Goal: Go to known website: Access a specific website the user already knows

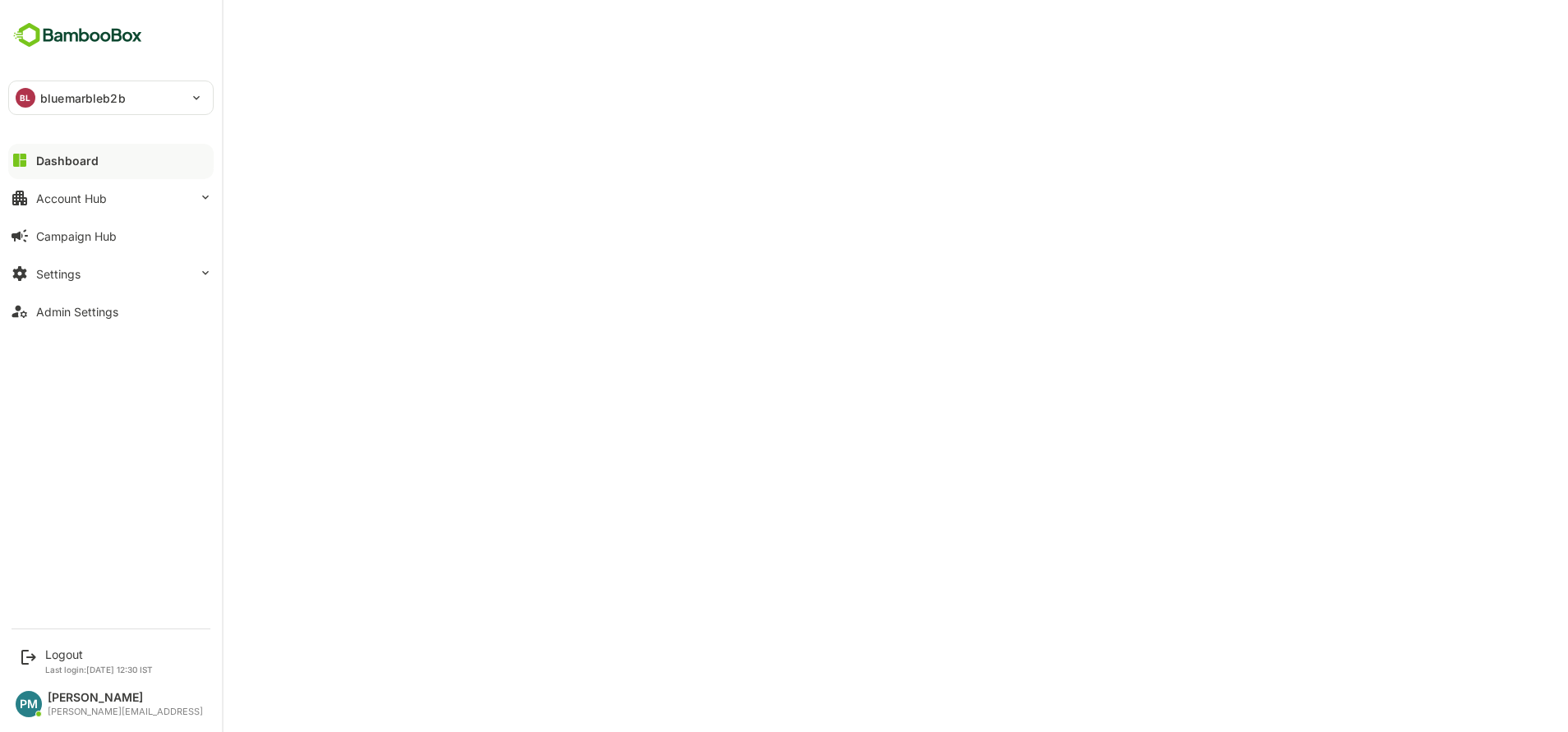
click at [173, 106] on div "BL bluemarbleb2b" at bounding box center [100, 98] width 184 height 33
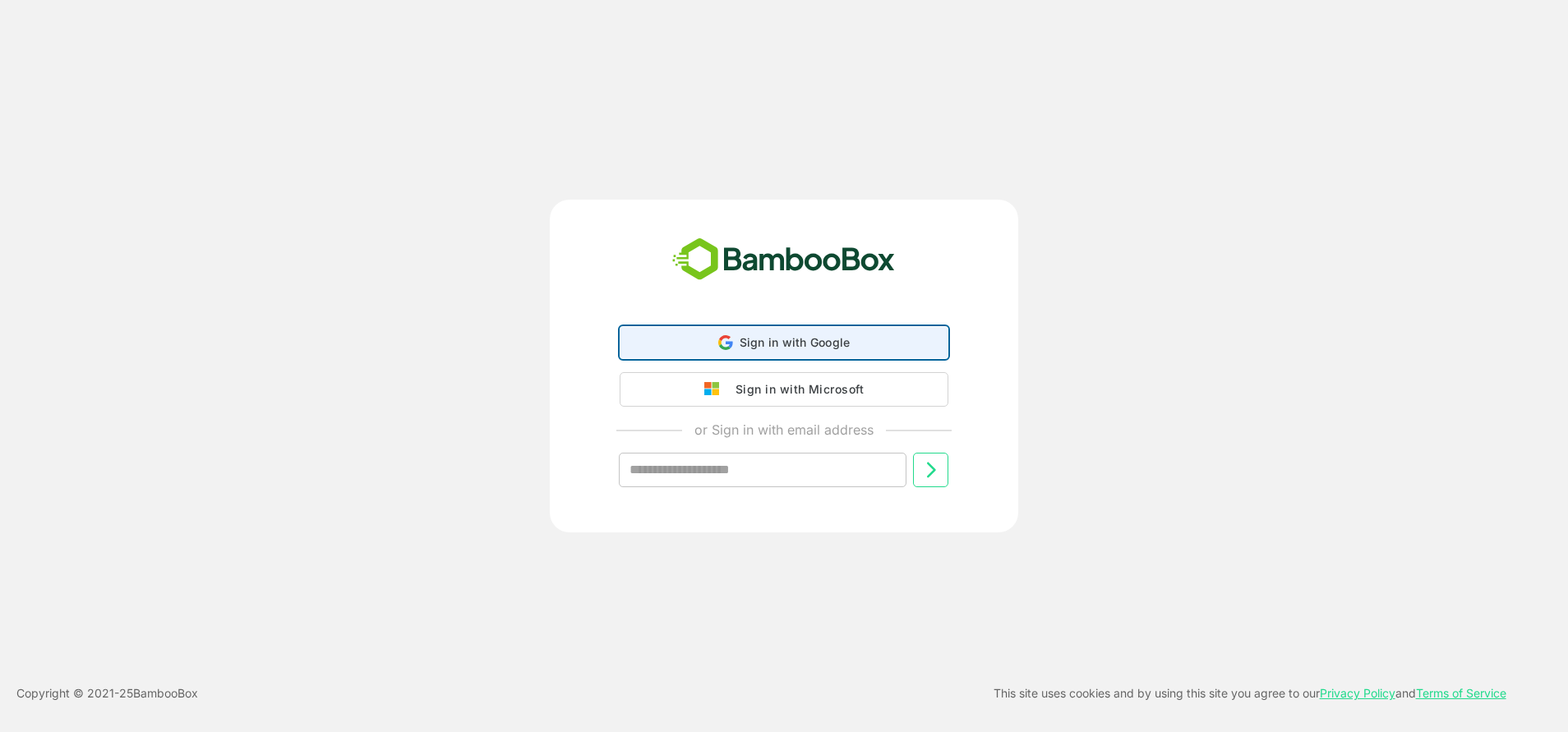
click at [848, 339] on span "Sign in with Google" at bounding box center [795, 343] width 111 height 14
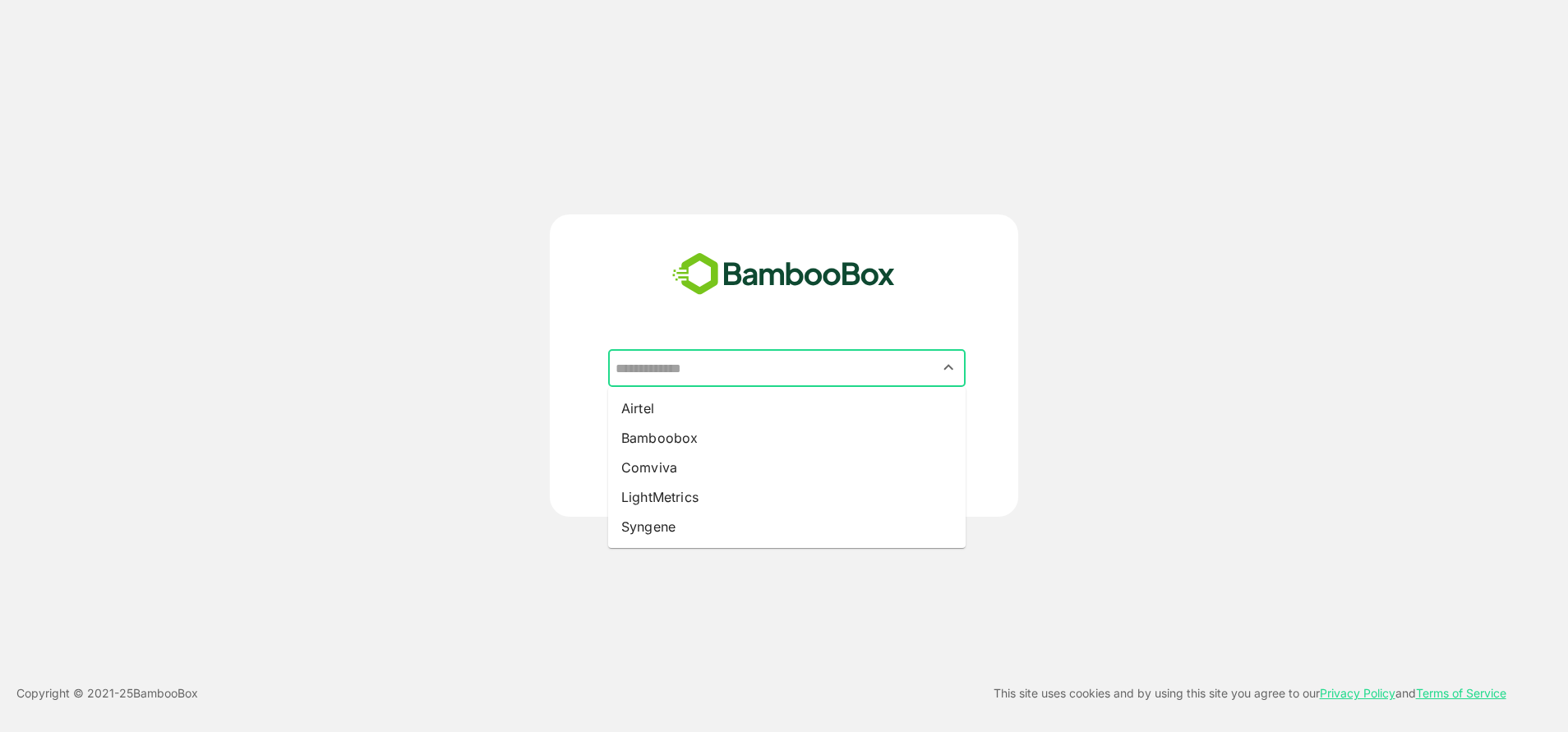
click at [795, 377] on input "text" at bounding box center [787, 368] width 351 height 31
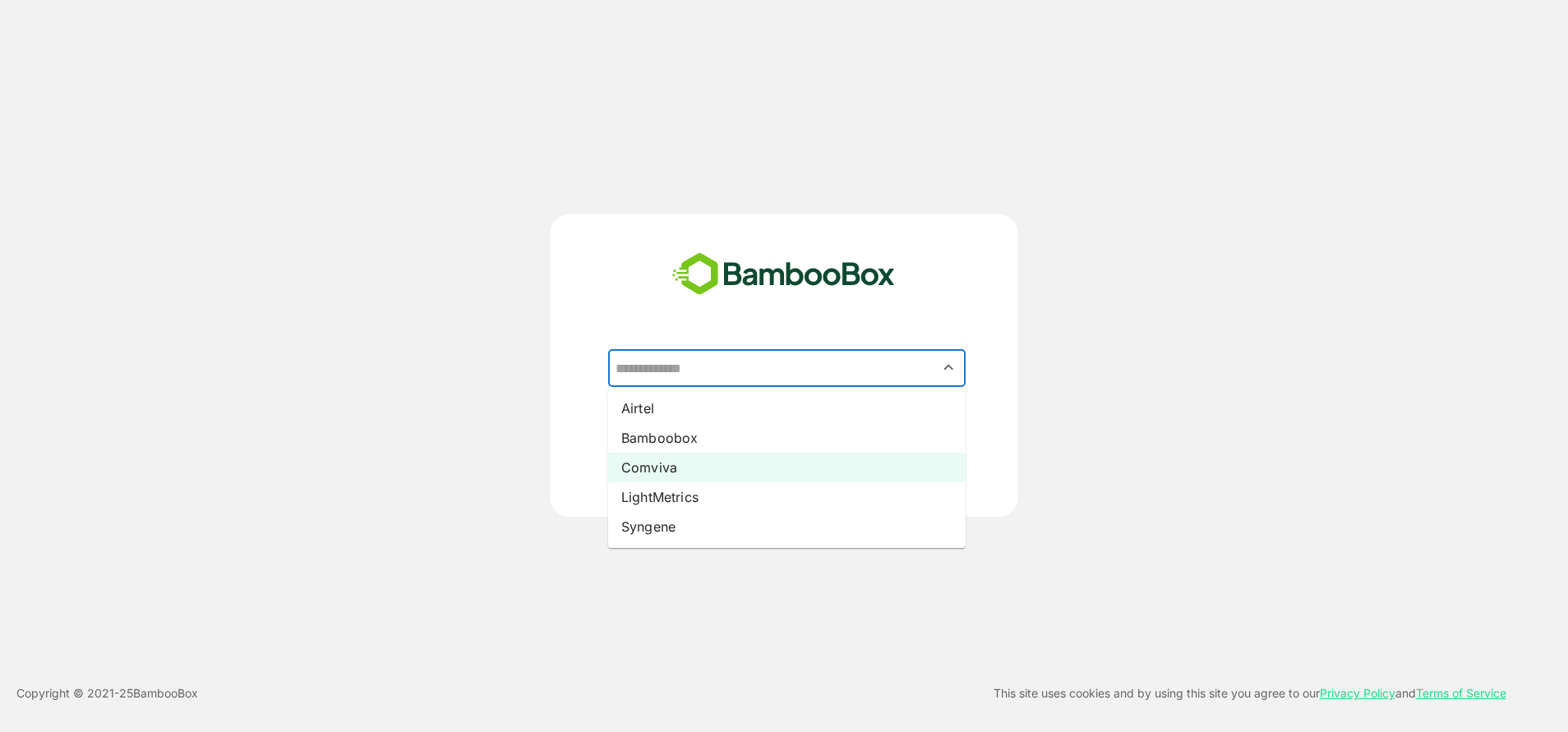
click at [654, 465] on li "Comviva" at bounding box center [787, 467] width 357 height 30
type input "*******"
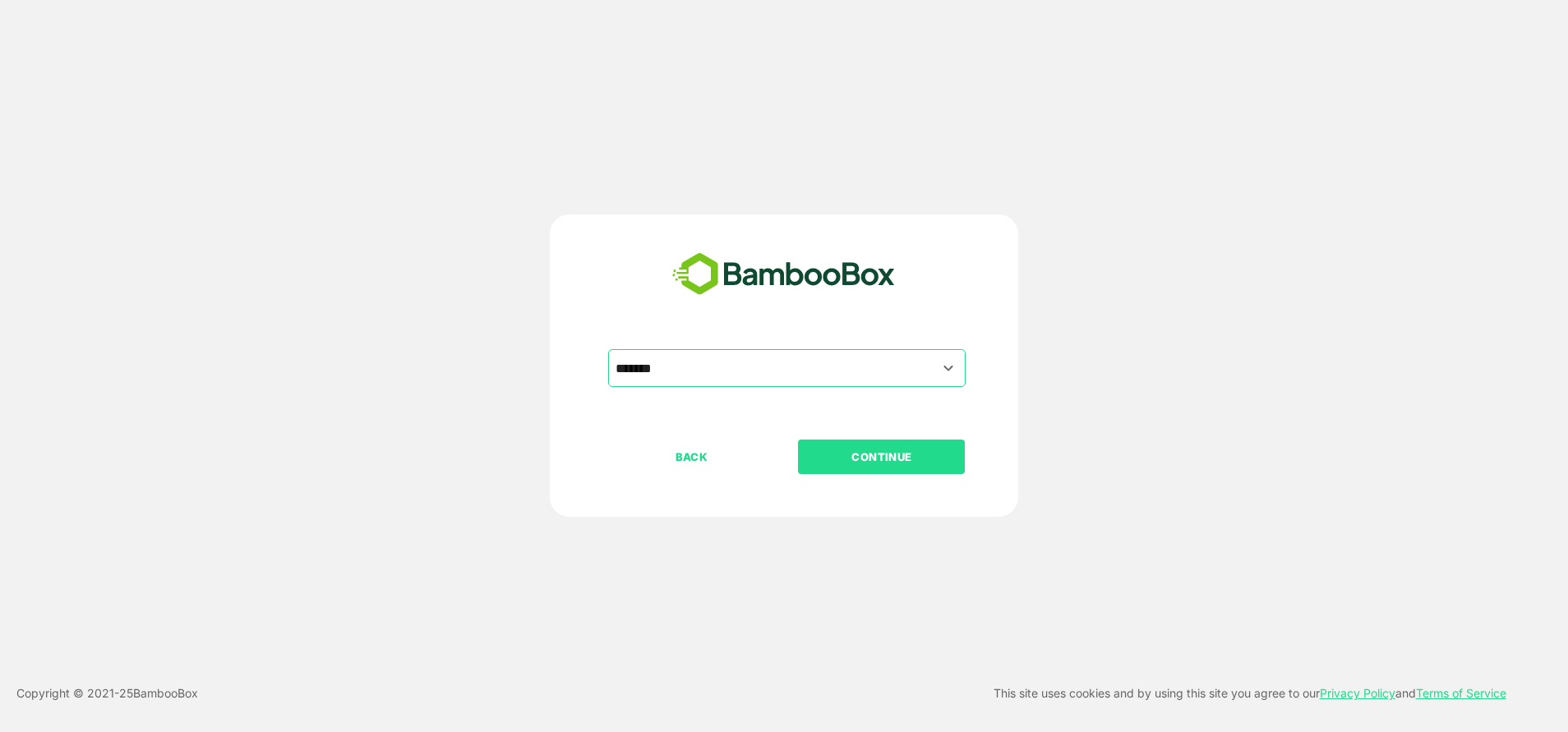
click at [910, 460] on p "CONTINUE" at bounding box center [881, 457] width 164 height 18
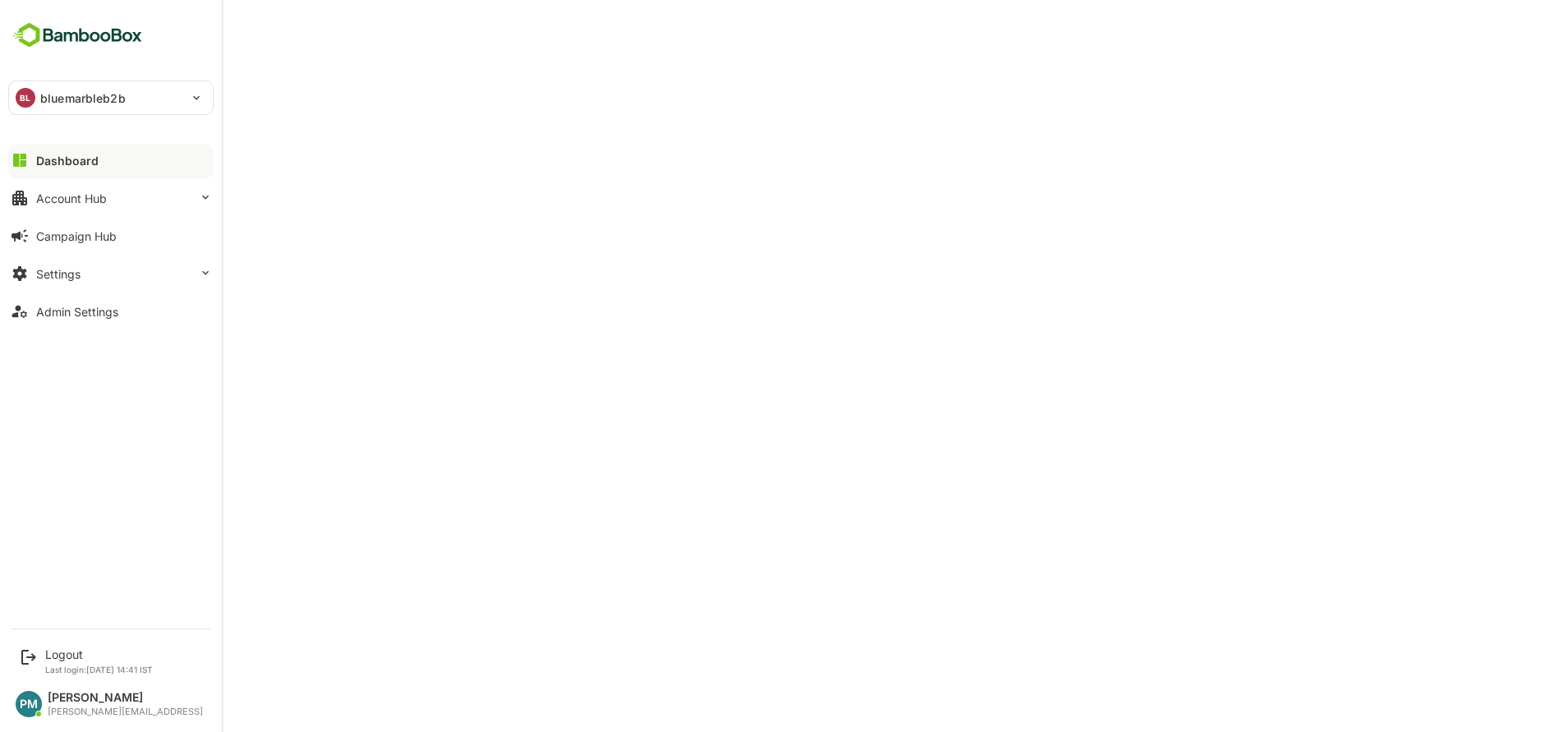
click at [72, 98] on p "bluemarbleb2b" at bounding box center [83, 98] width 85 height 17
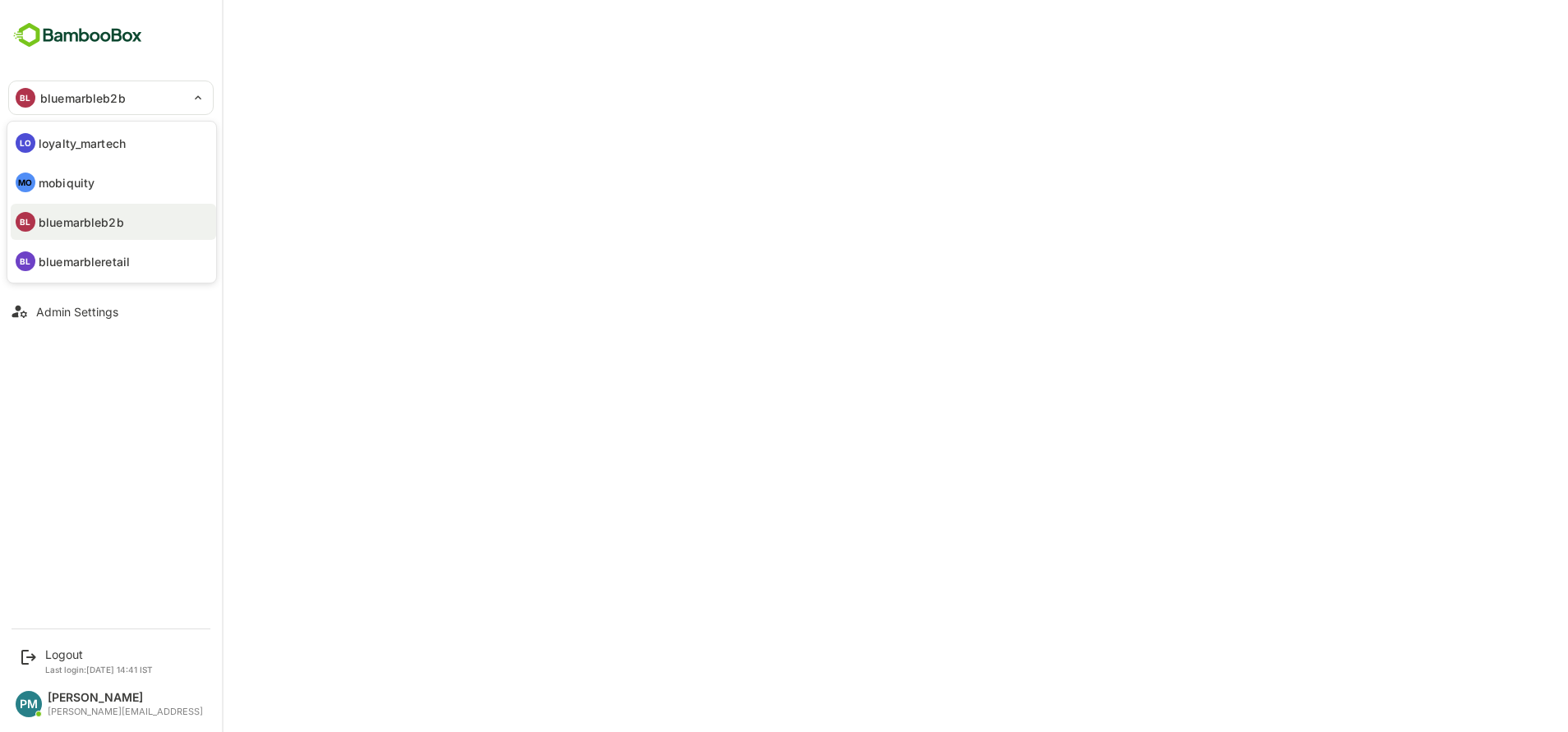
click at [97, 194] on li "MO mobiquity" at bounding box center [113, 182] width 205 height 36
